Goal: Task Accomplishment & Management: Manage account settings

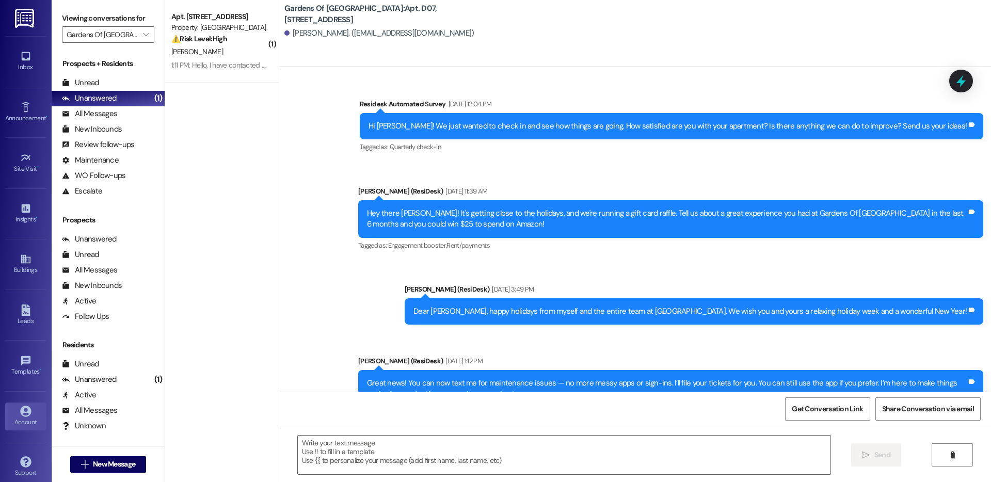
scroll to position [2135, 0]
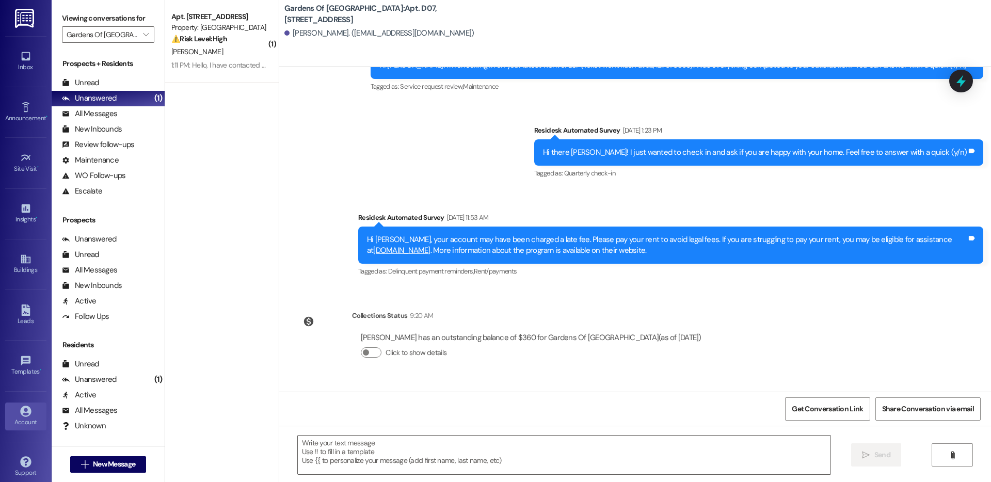
click at [28, 416] on icon at bounding box center [25, 411] width 11 height 11
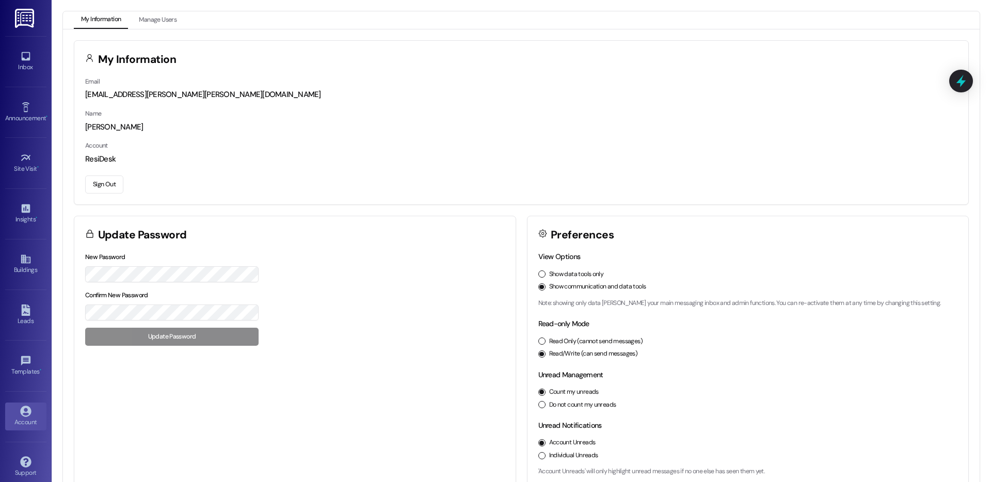
click at [93, 181] on button "Sign Out" at bounding box center [104, 185] width 38 height 18
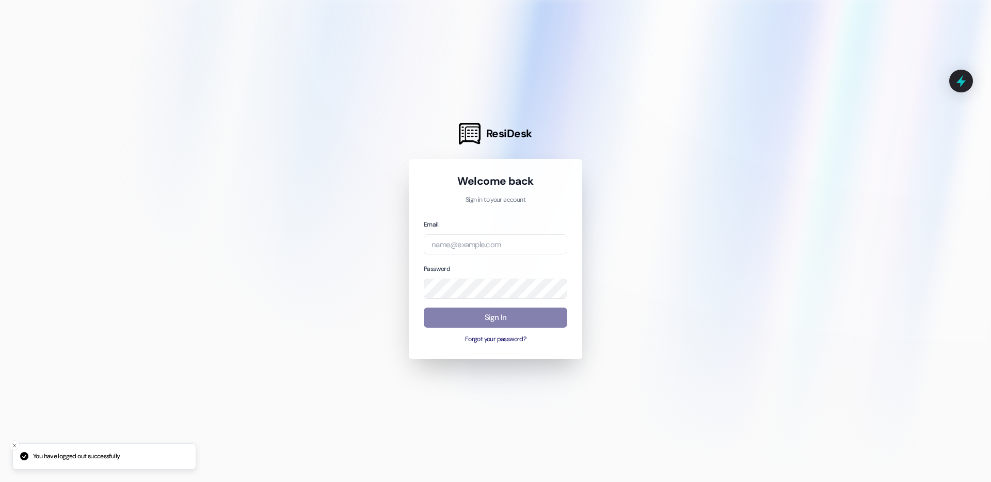
drag, startPoint x: 492, startPoint y: 258, endPoint x: 494, endPoint y: 244, distance: 14.0
click at [492, 252] on div "Email Password Sign In Forgot your password?" at bounding box center [496, 281] width 144 height 125
click at [494, 244] on input "email" at bounding box center [496, 244] width 144 height 20
type input "[EMAIL_ADDRESS][DOMAIN_NAME]"
